Goal: Task Accomplishment & Management: Check status

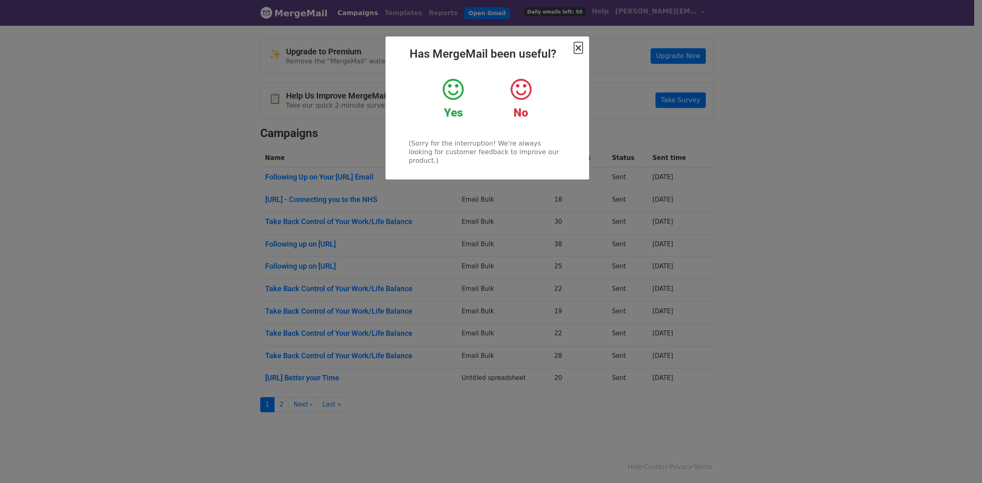
click at [578, 46] on span "×" at bounding box center [578, 47] width 8 height 11
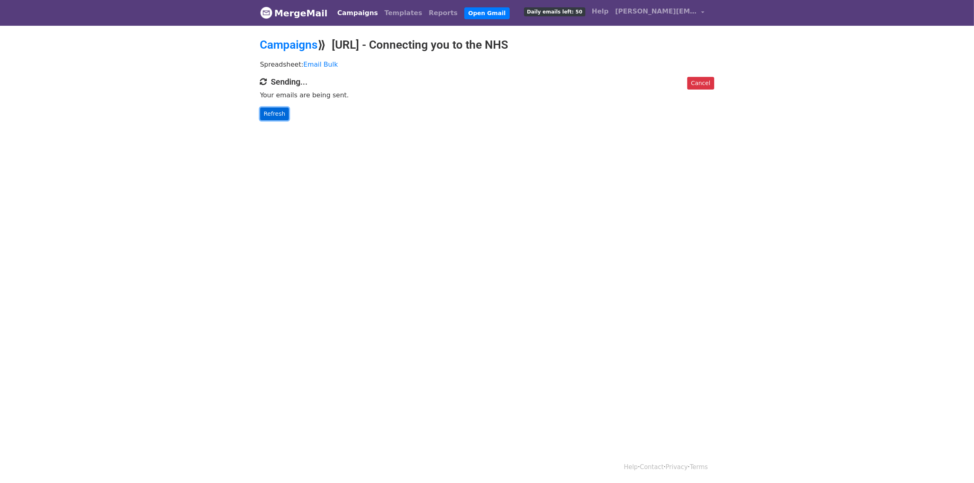
click at [272, 111] on link "Refresh" at bounding box center [274, 114] width 29 height 13
